Goal: Task Accomplishment & Management: Use online tool/utility

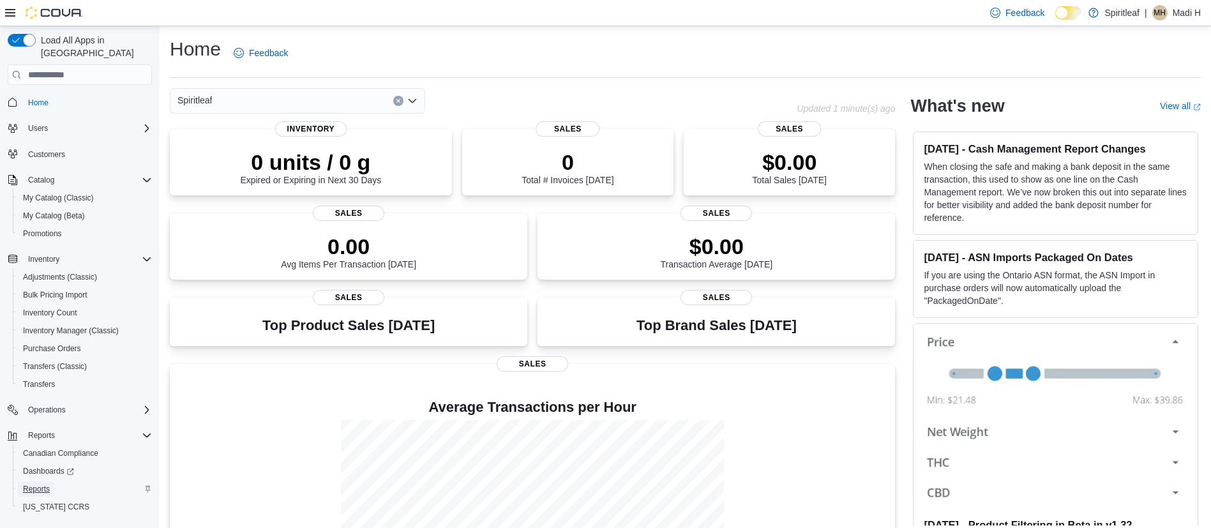
click at [38, 484] on span "Reports" at bounding box center [36, 489] width 27 height 10
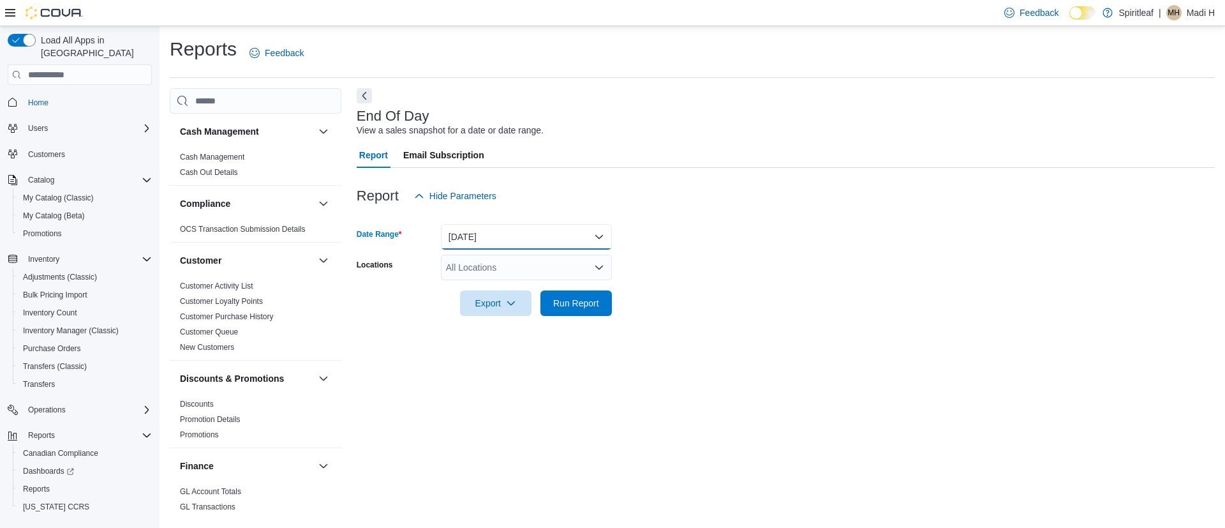
click at [489, 238] on button "[DATE]" at bounding box center [526, 237] width 171 height 26
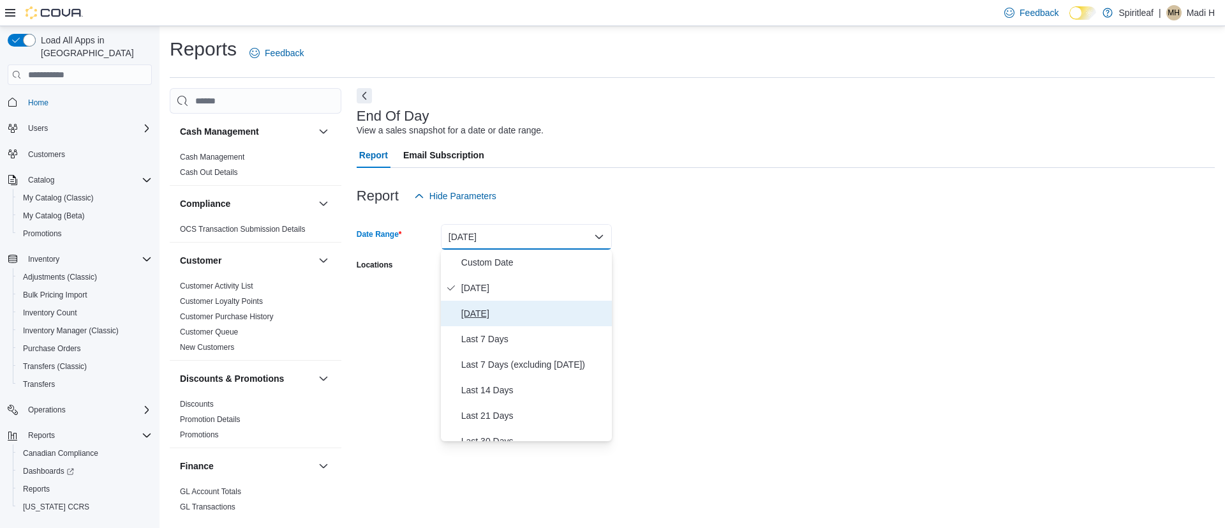
click at [484, 309] on span "[DATE]" at bounding box center [533, 313] width 145 height 15
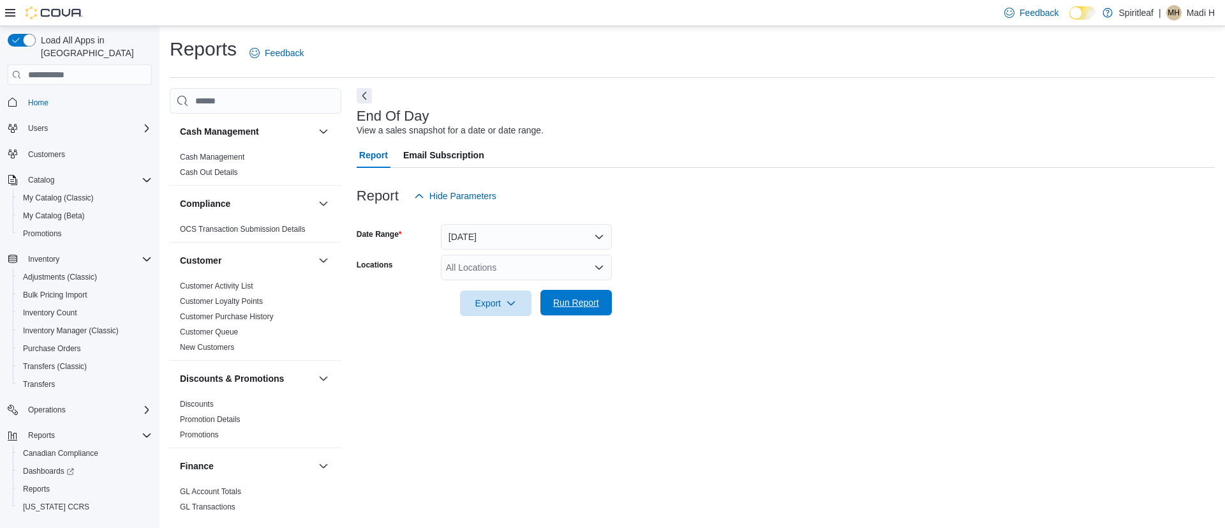
click at [592, 302] on span "Run Report" at bounding box center [576, 302] width 46 height 13
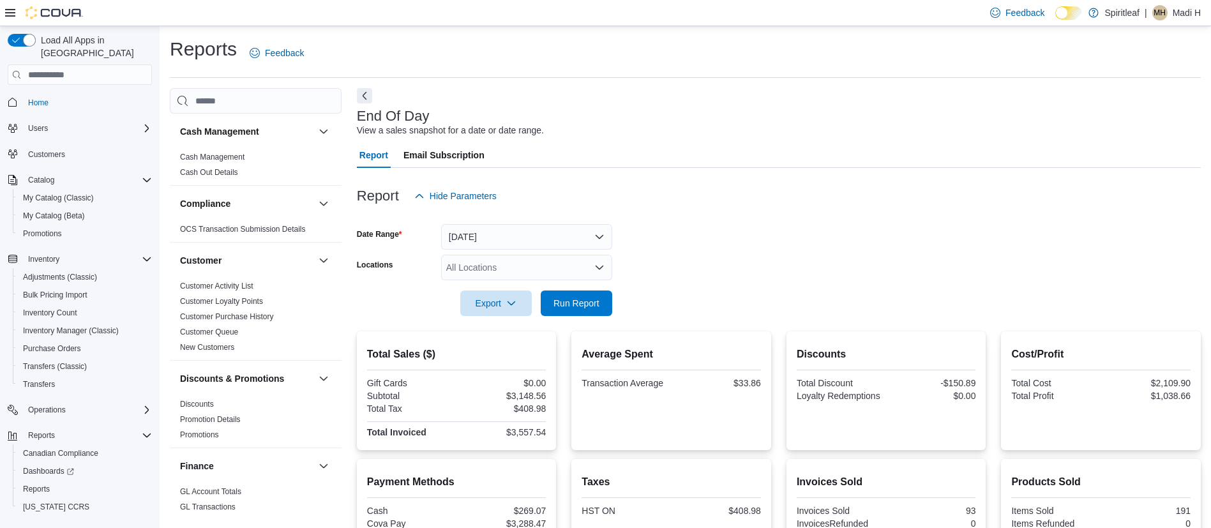
scroll to position [196, 0]
